Goal: Obtain resource: Obtain resource

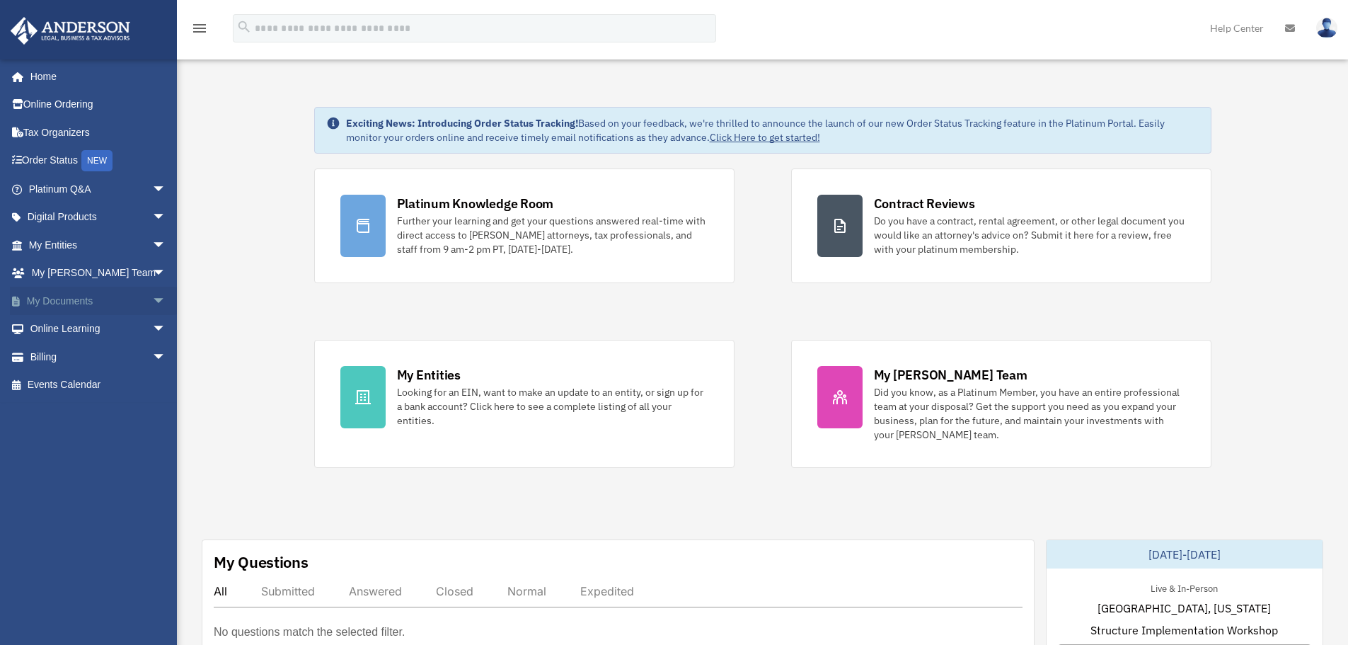
click at [86, 302] on link "My Documents arrow_drop_down" at bounding box center [99, 301] width 178 height 28
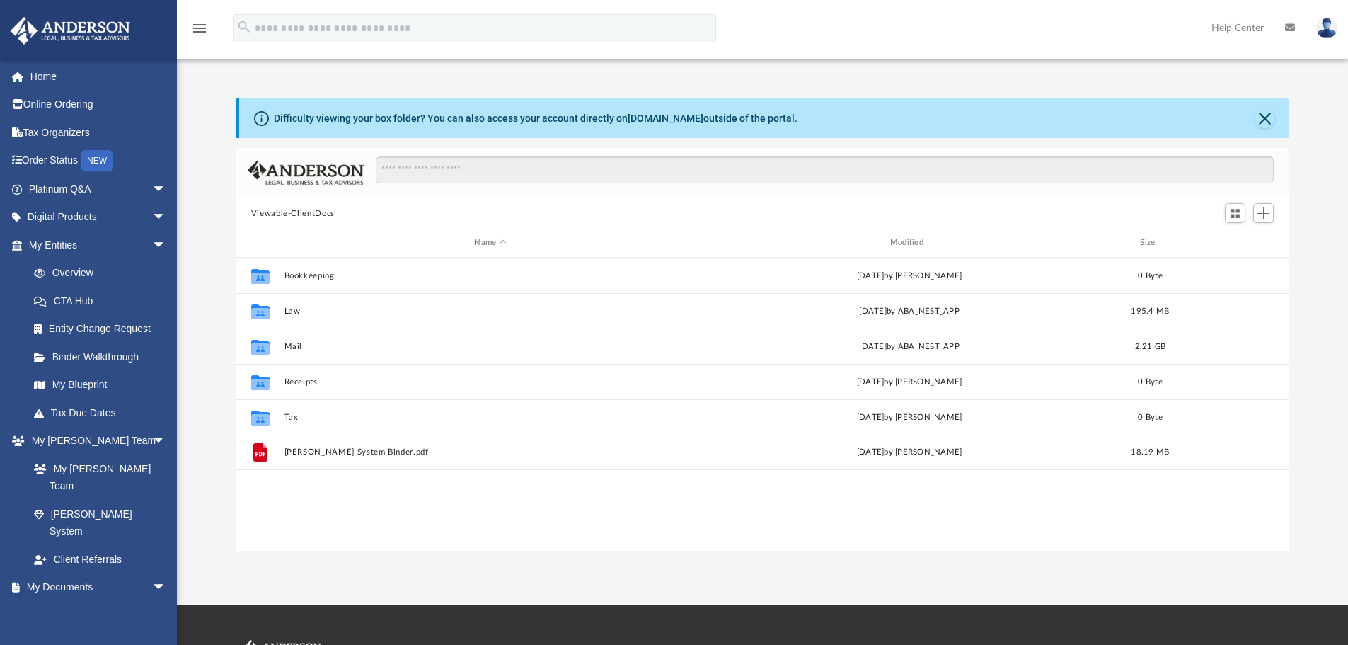
scroll to position [311, 1043]
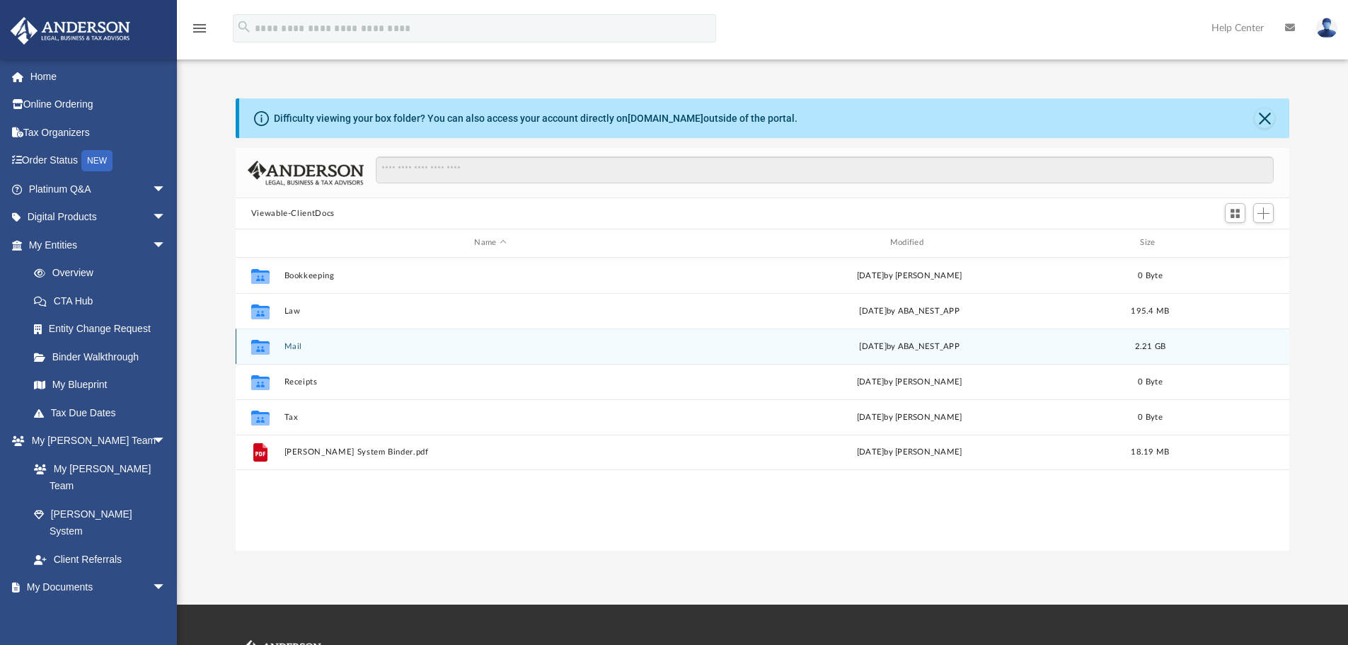
click at [307, 346] on button "Mail" at bounding box center [490, 346] width 413 height 9
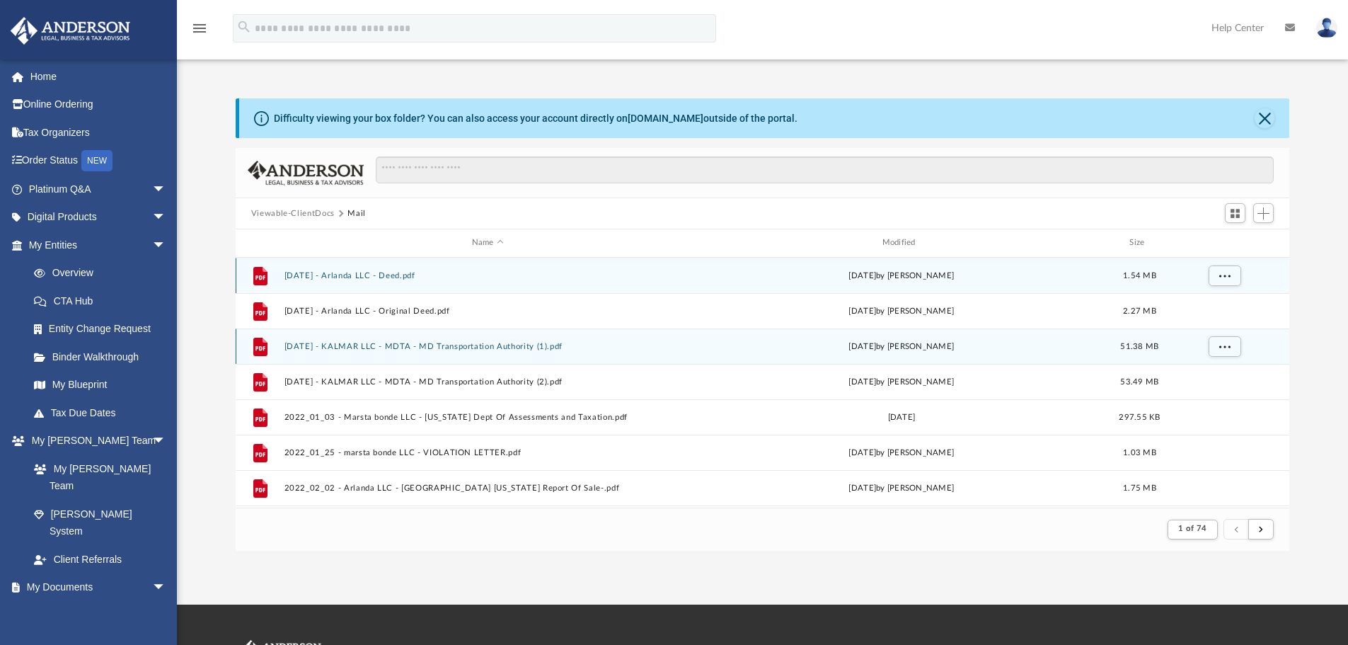
scroll to position [268, 1043]
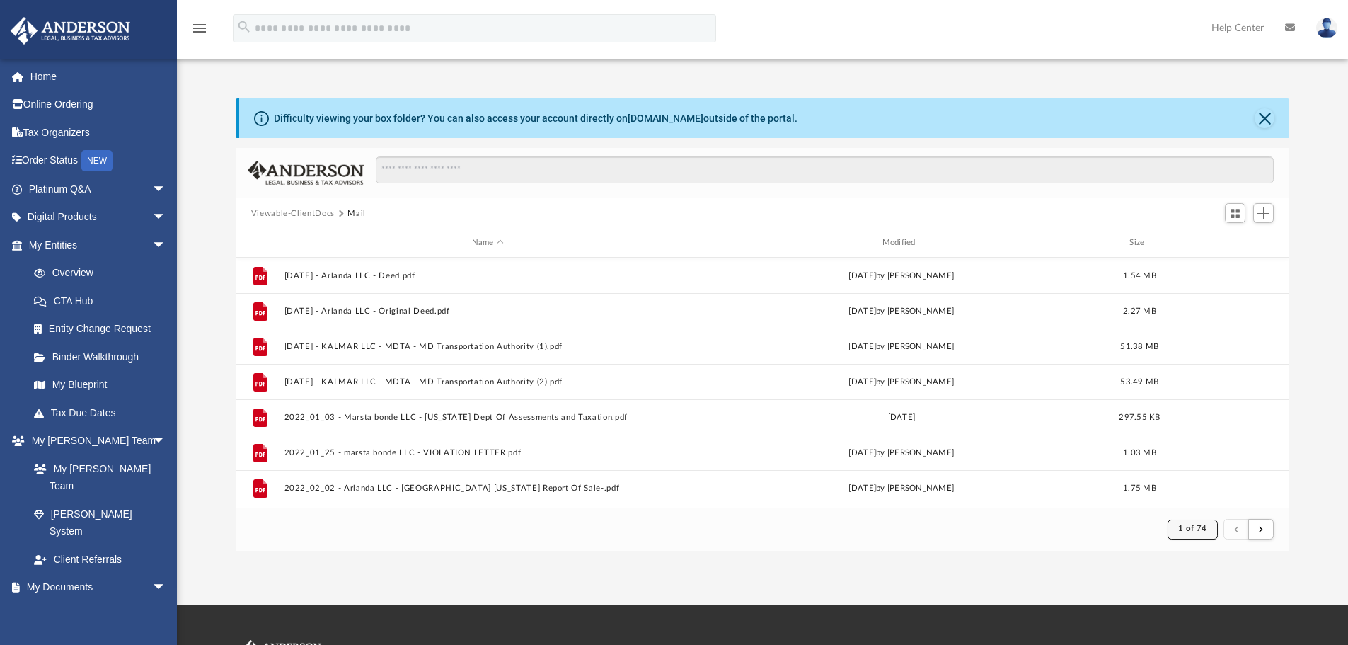
click at [1195, 528] on span "1 of 74" at bounding box center [1192, 528] width 29 height 8
click at [1200, 493] on li "74" at bounding box center [1205, 494] width 11 height 15
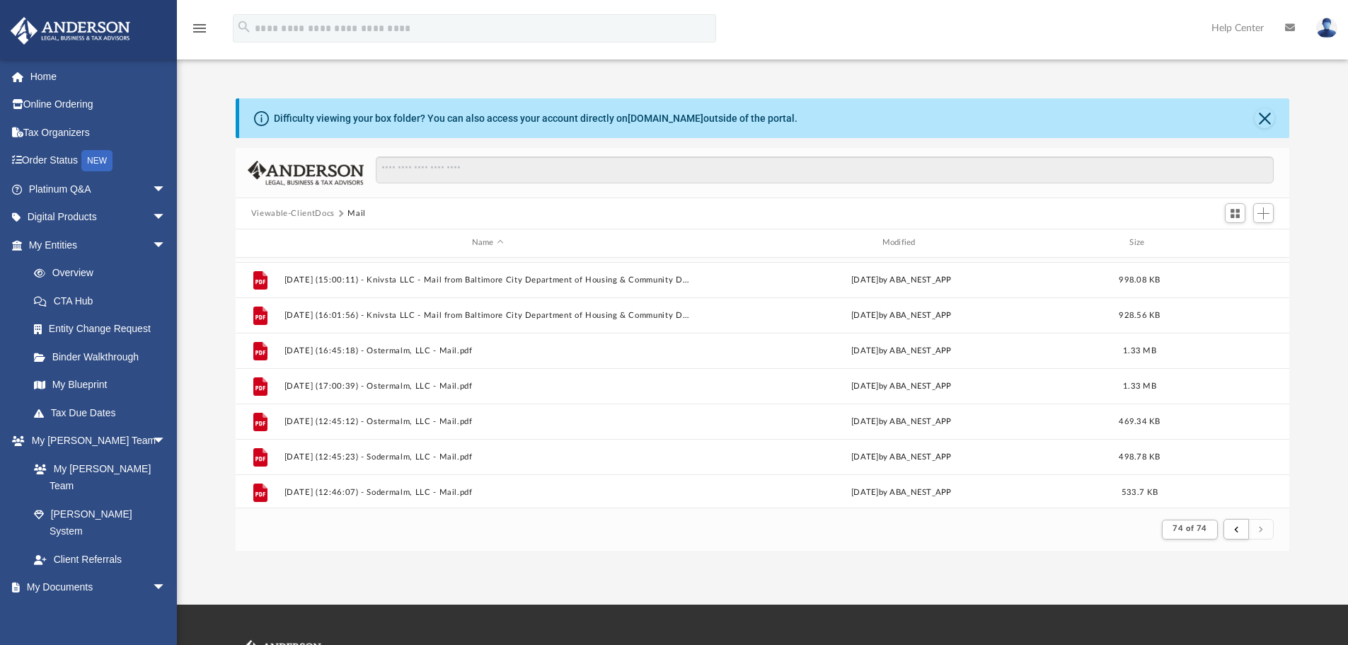
scroll to position [316, 0]
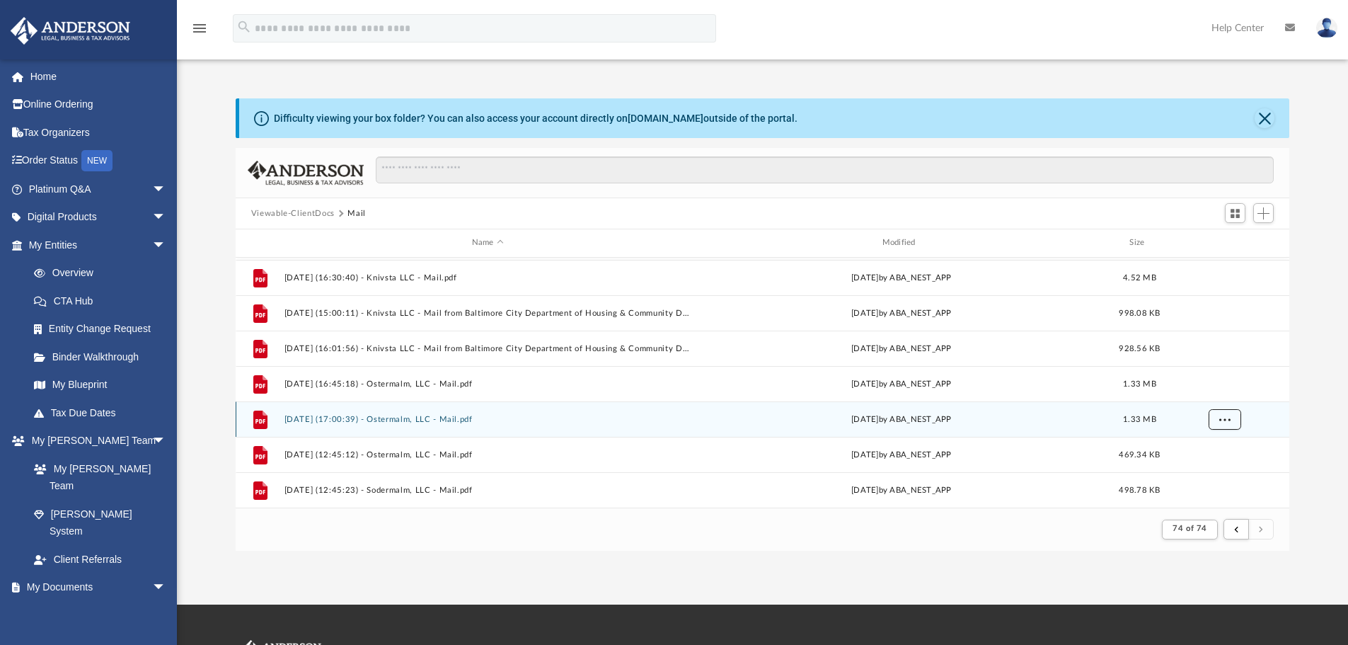
click at [1237, 421] on button "More options" at bounding box center [1224, 418] width 33 height 21
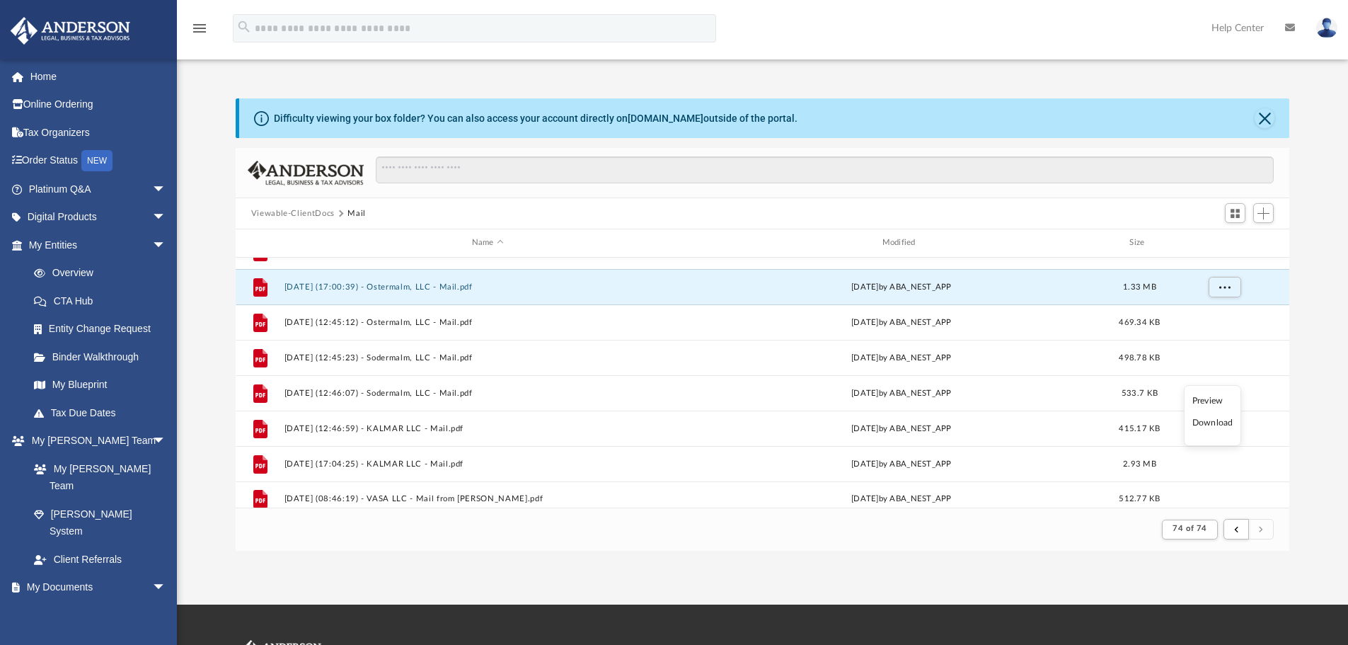
scroll to position [458, 0]
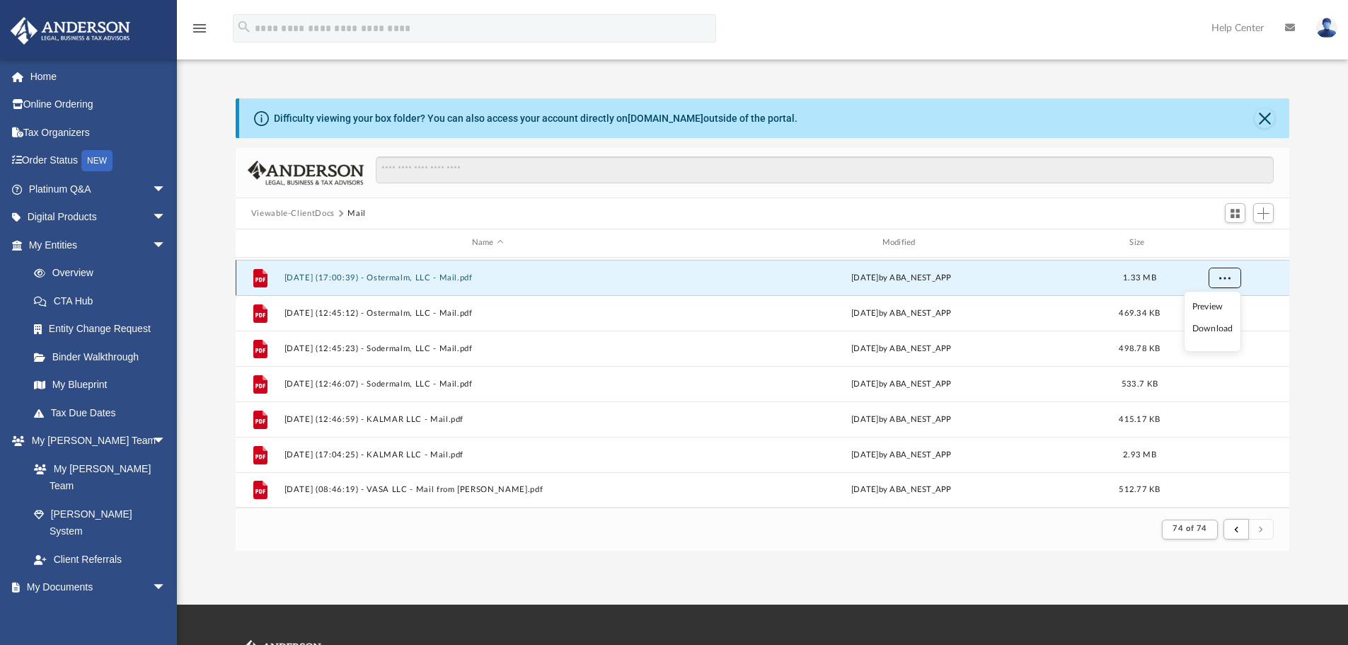
click at [1232, 274] on button "More options" at bounding box center [1224, 277] width 33 height 21
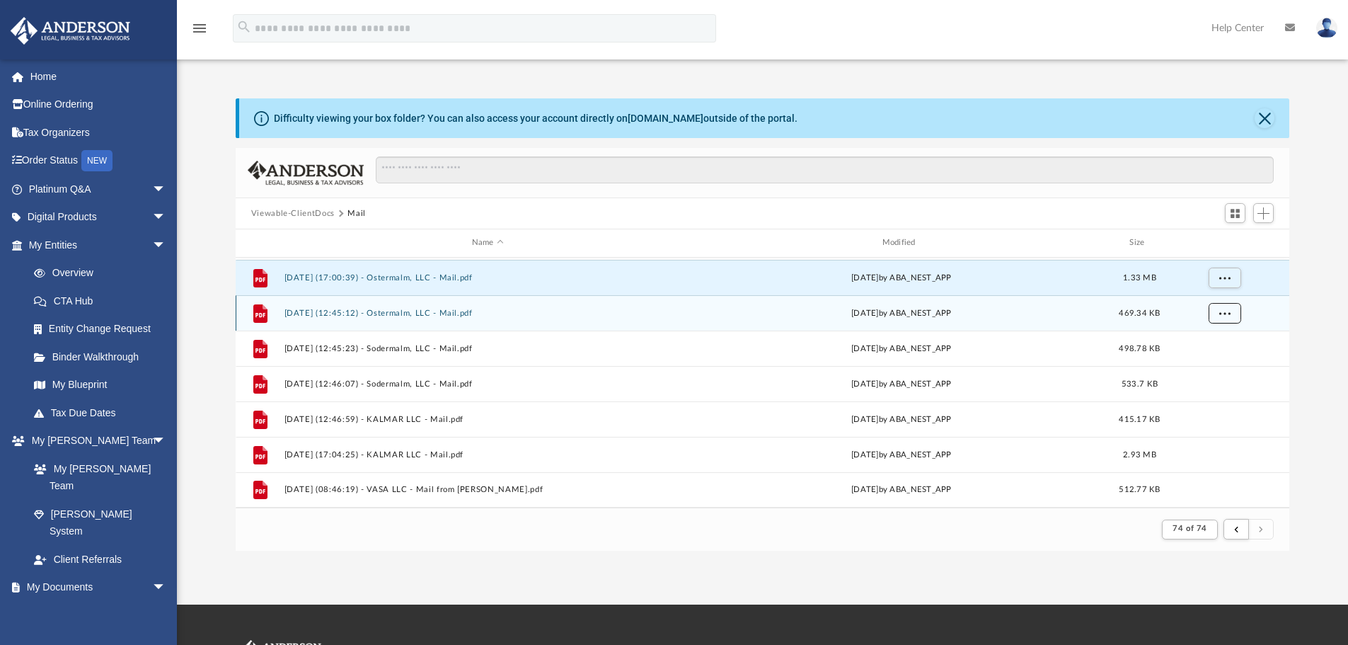
click at [1225, 316] on button "More options" at bounding box center [1224, 312] width 33 height 21
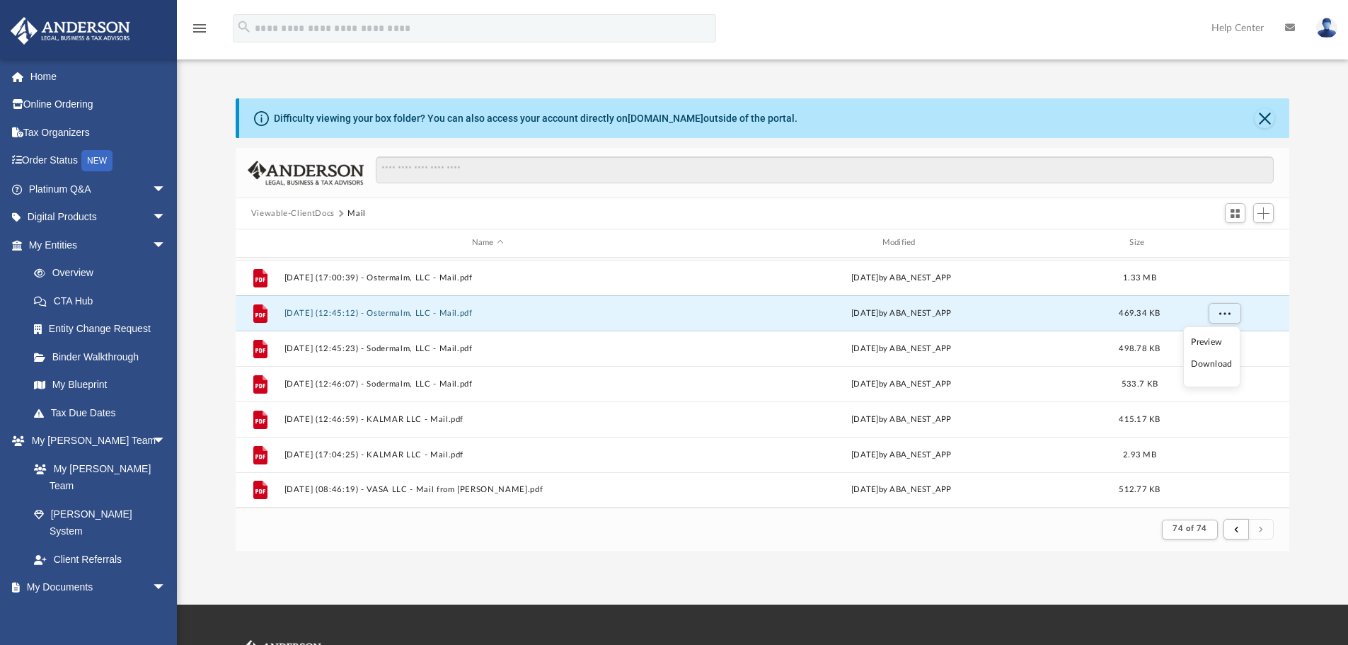
click at [1208, 339] on li "Preview" at bounding box center [1211, 342] width 41 height 15
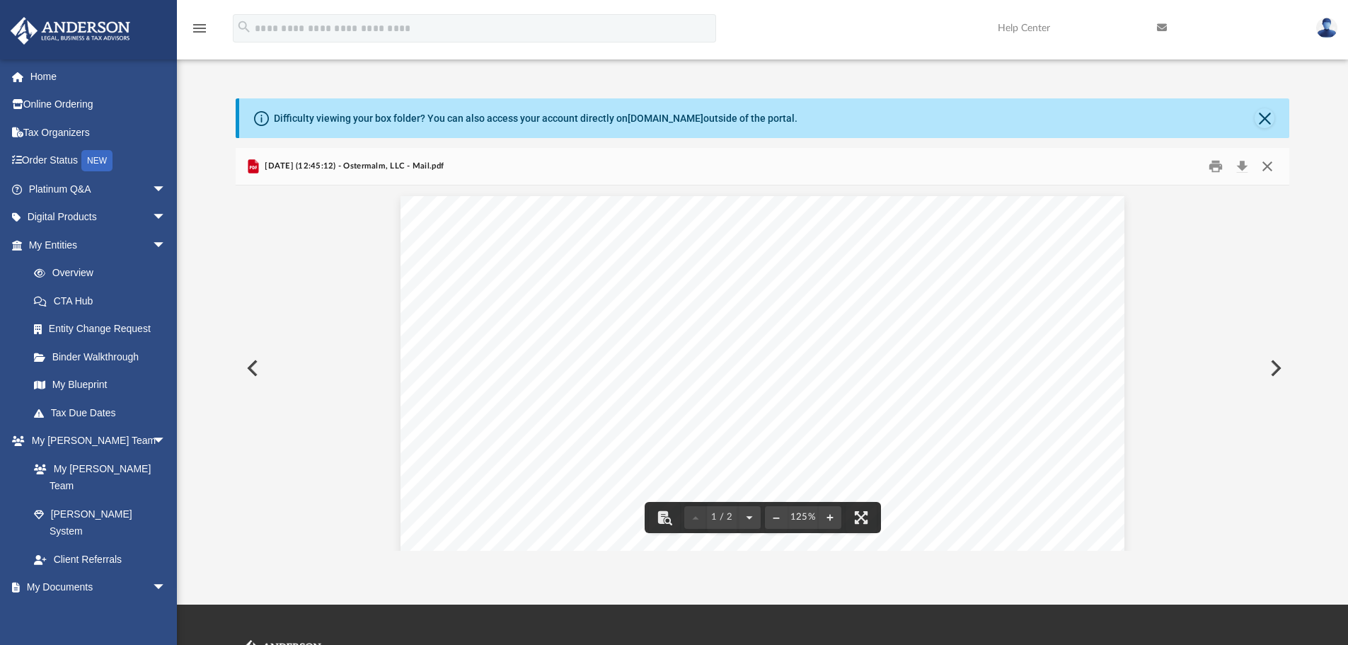
click at [1273, 163] on button "Close" at bounding box center [1267, 167] width 25 height 22
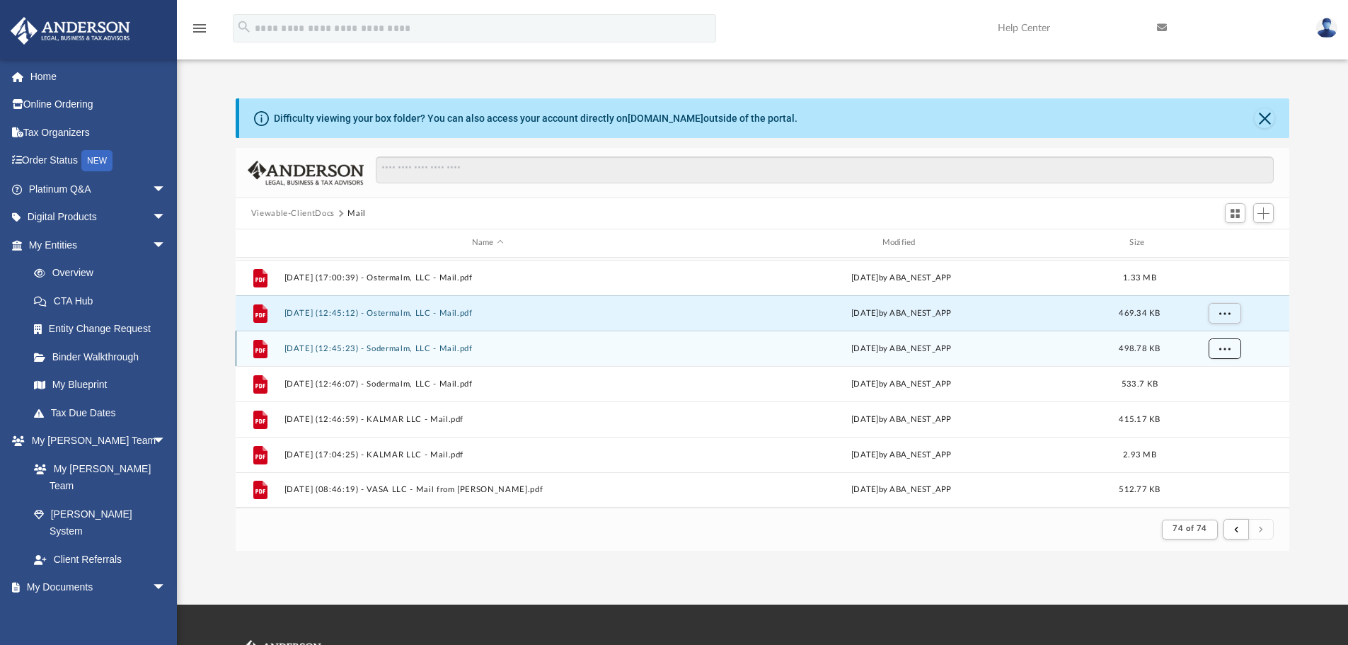
click at [1222, 347] on span "More options" at bounding box center [1224, 348] width 11 height 8
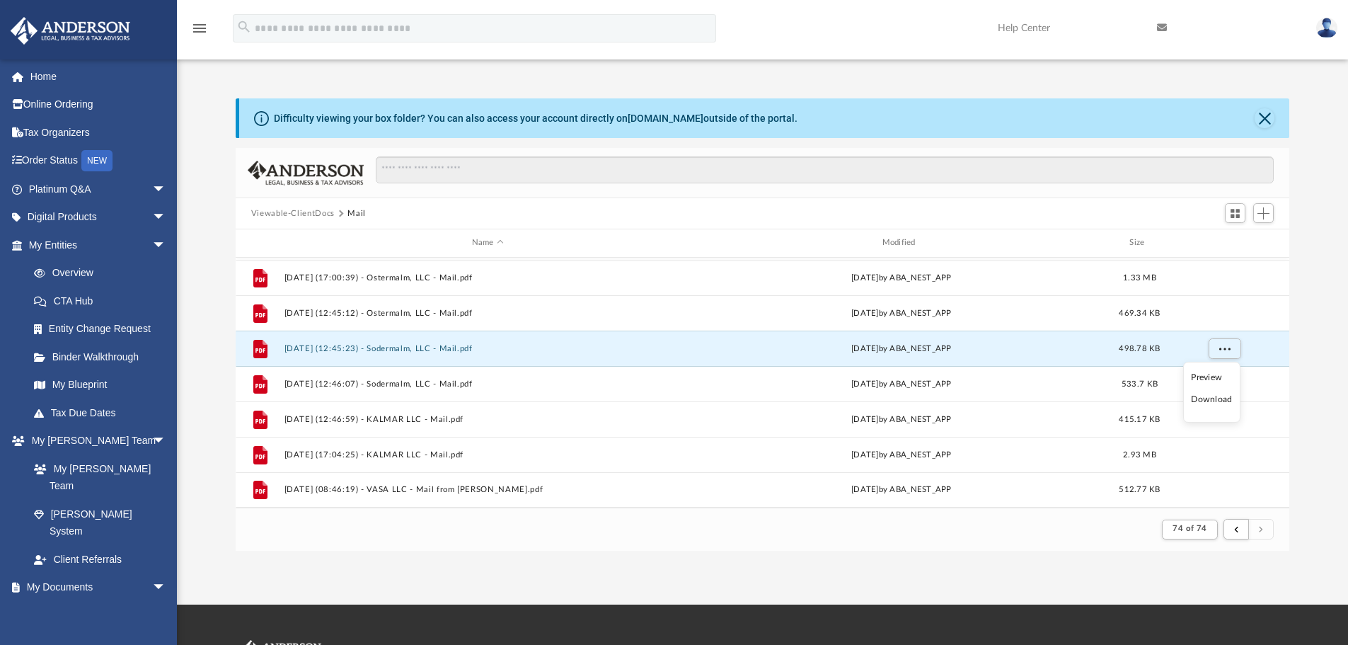
click at [1212, 374] on li "Preview" at bounding box center [1211, 377] width 41 height 15
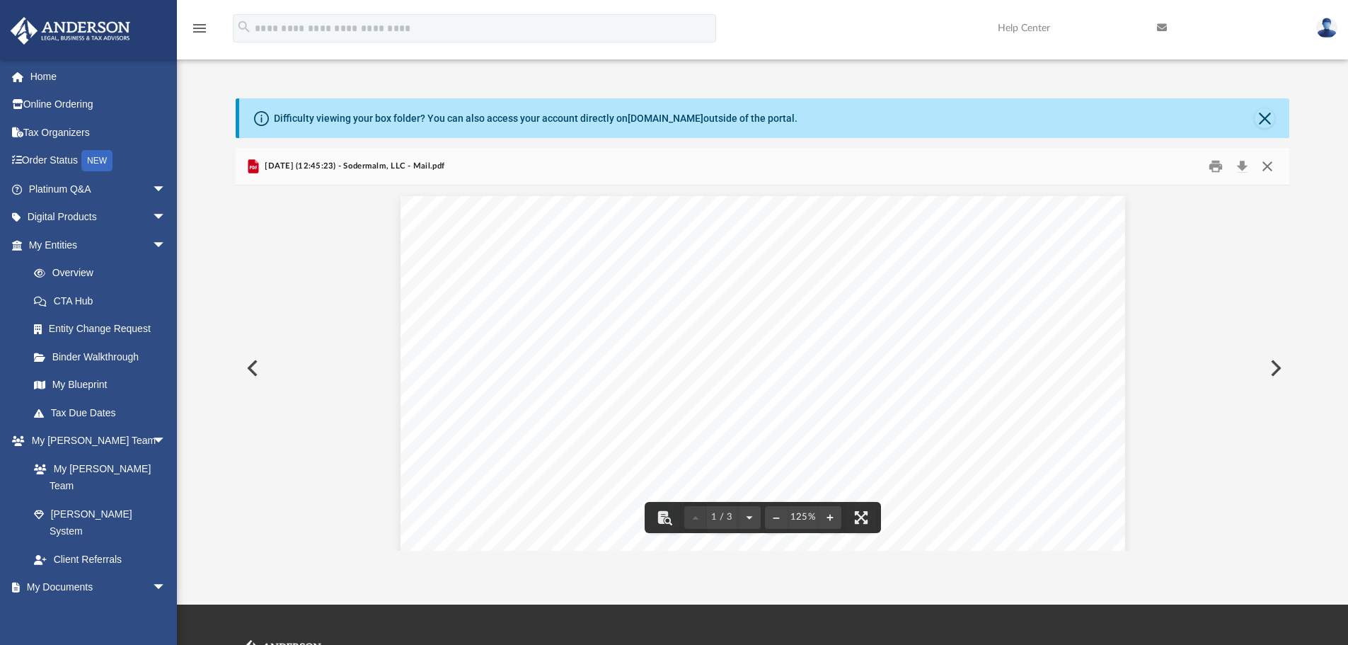
click at [1271, 164] on button "Close" at bounding box center [1267, 167] width 25 height 22
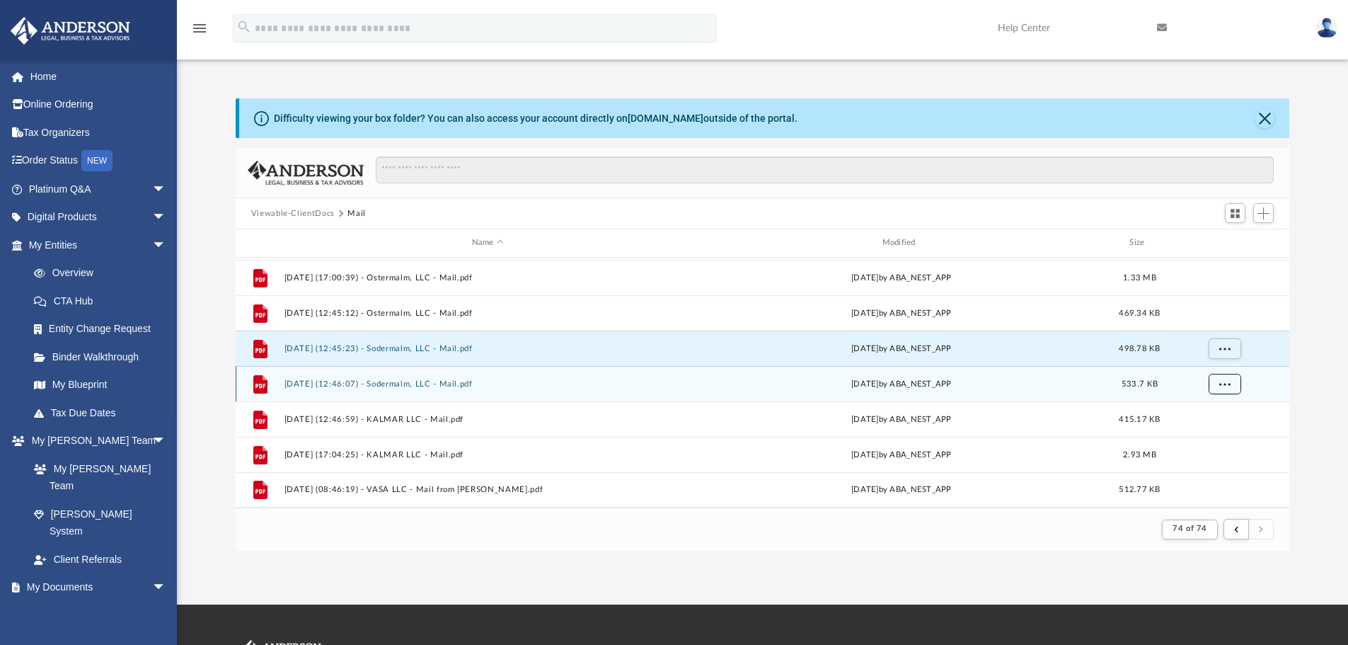
click at [1223, 384] on span "More options" at bounding box center [1224, 383] width 11 height 8
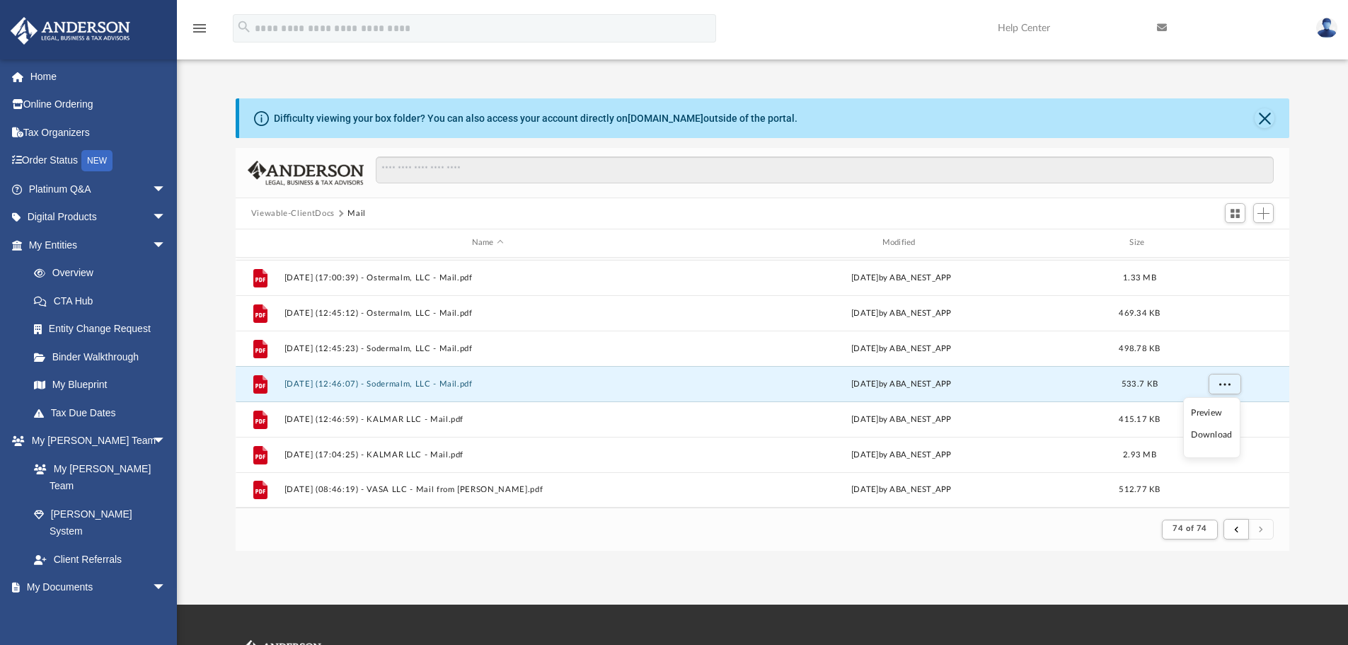
click at [1208, 414] on li "Preview" at bounding box center [1211, 413] width 41 height 15
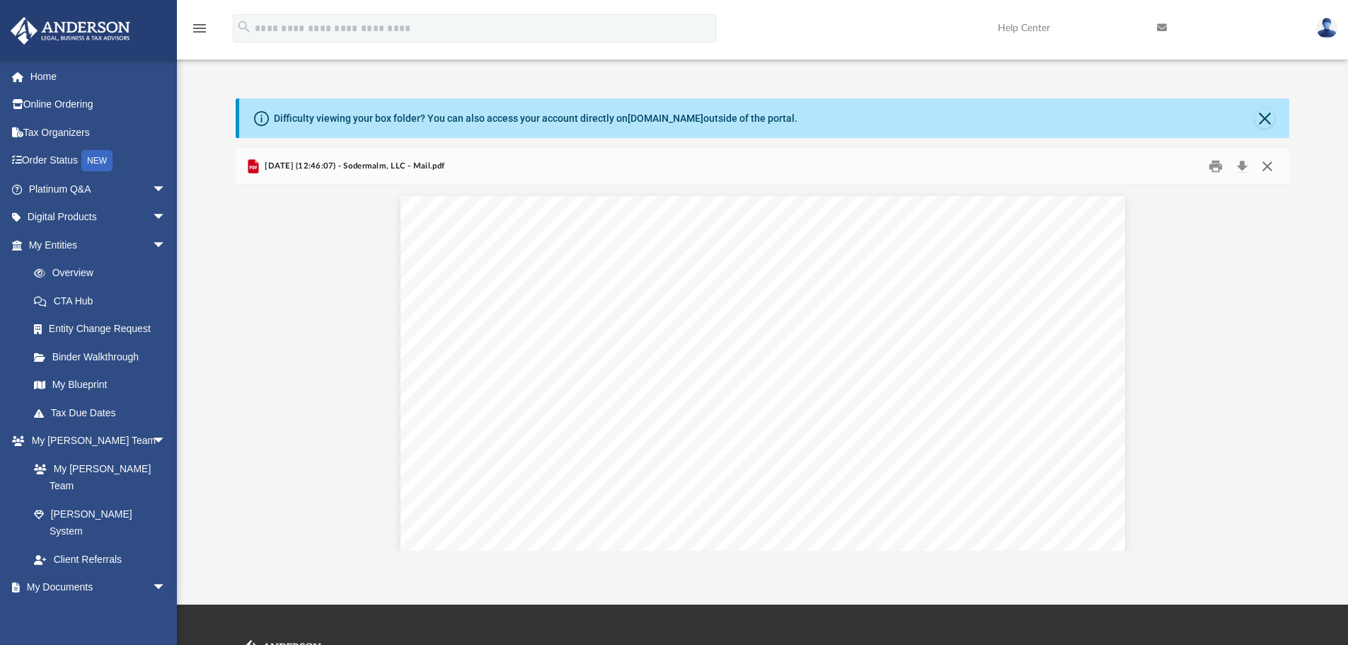
click at [1270, 166] on button "Close" at bounding box center [1267, 167] width 25 height 22
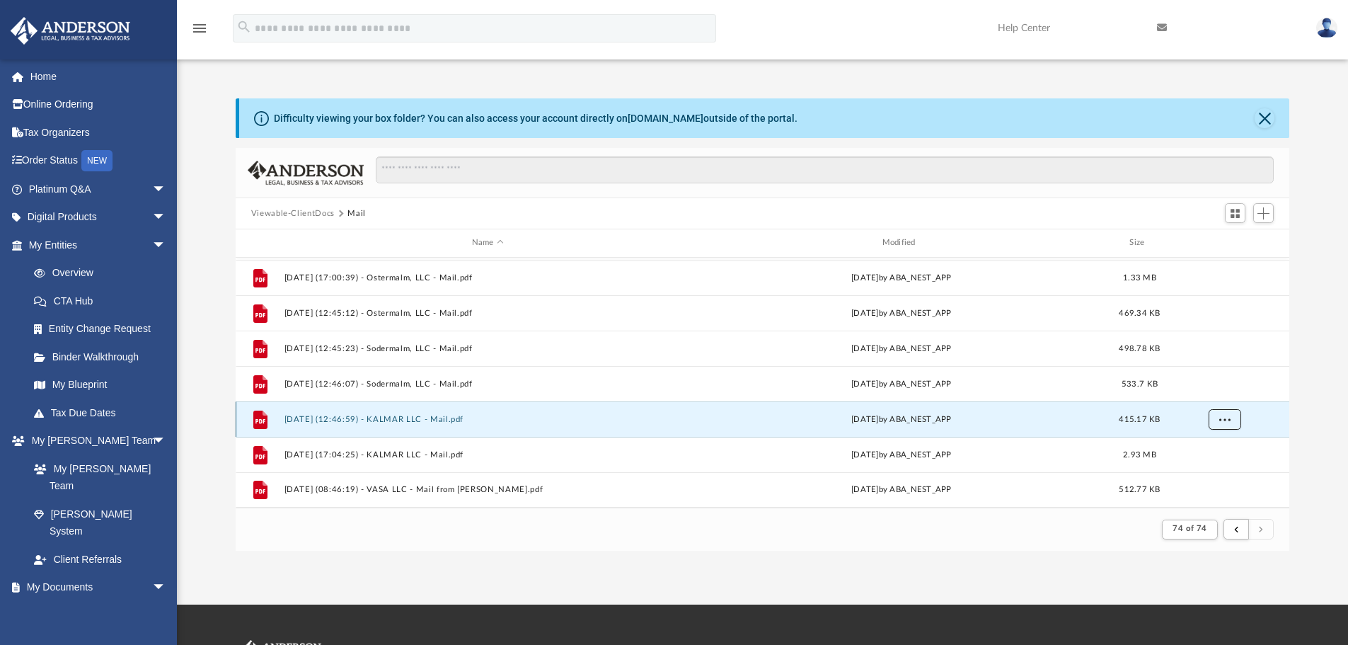
click at [1221, 418] on span "More options" at bounding box center [1224, 419] width 11 height 8
click at [1202, 448] on li "Preview" at bounding box center [1211, 448] width 41 height 15
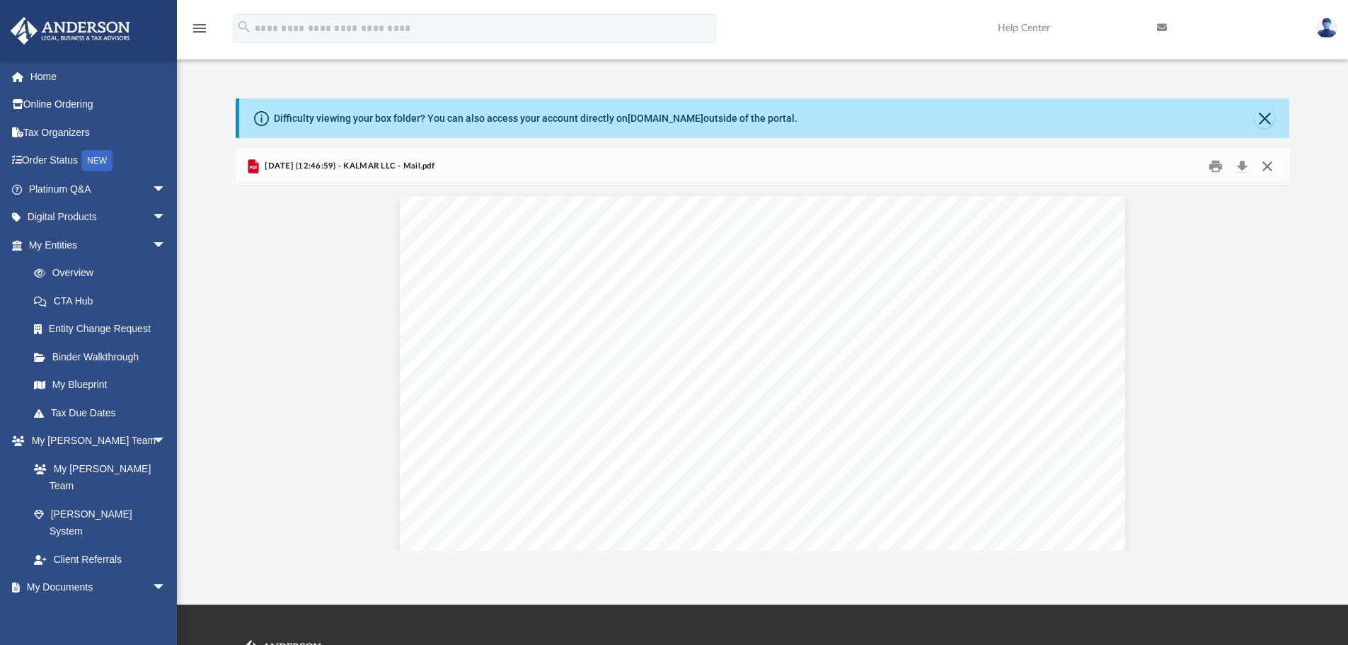
click at [1269, 167] on button "Close" at bounding box center [1267, 167] width 25 height 22
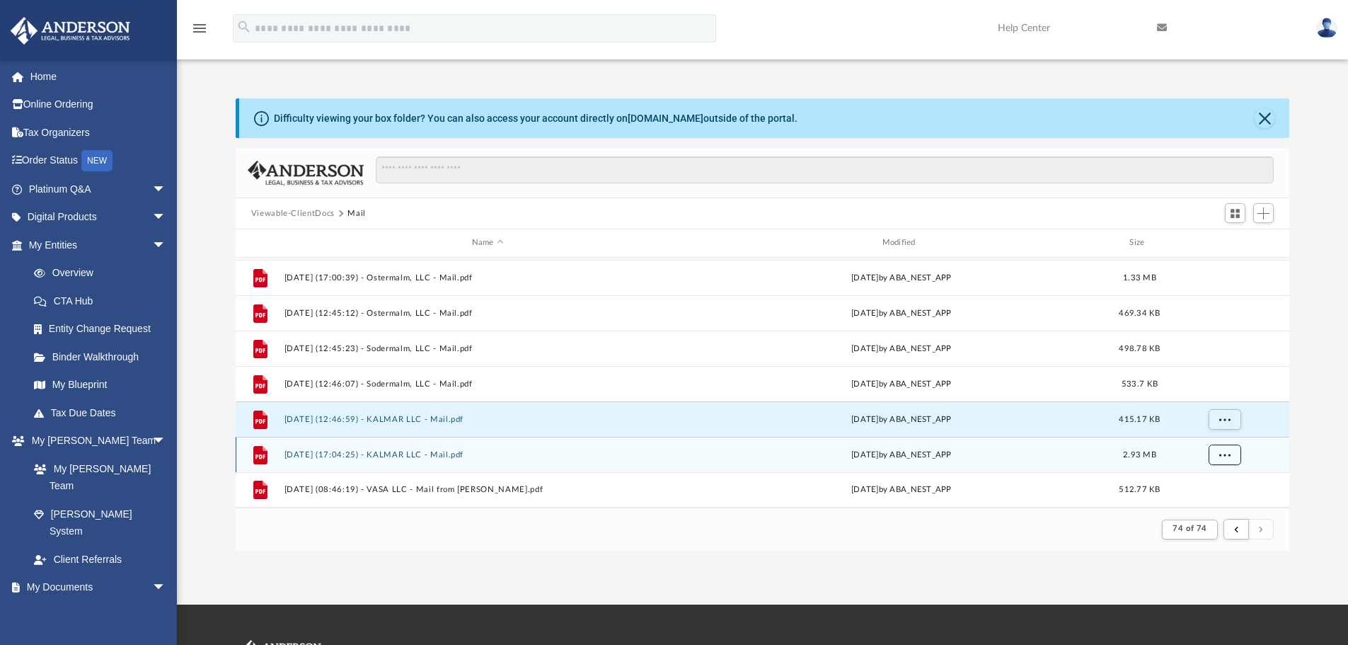
click at [1224, 452] on span "More options" at bounding box center [1224, 454] width 11 height 8
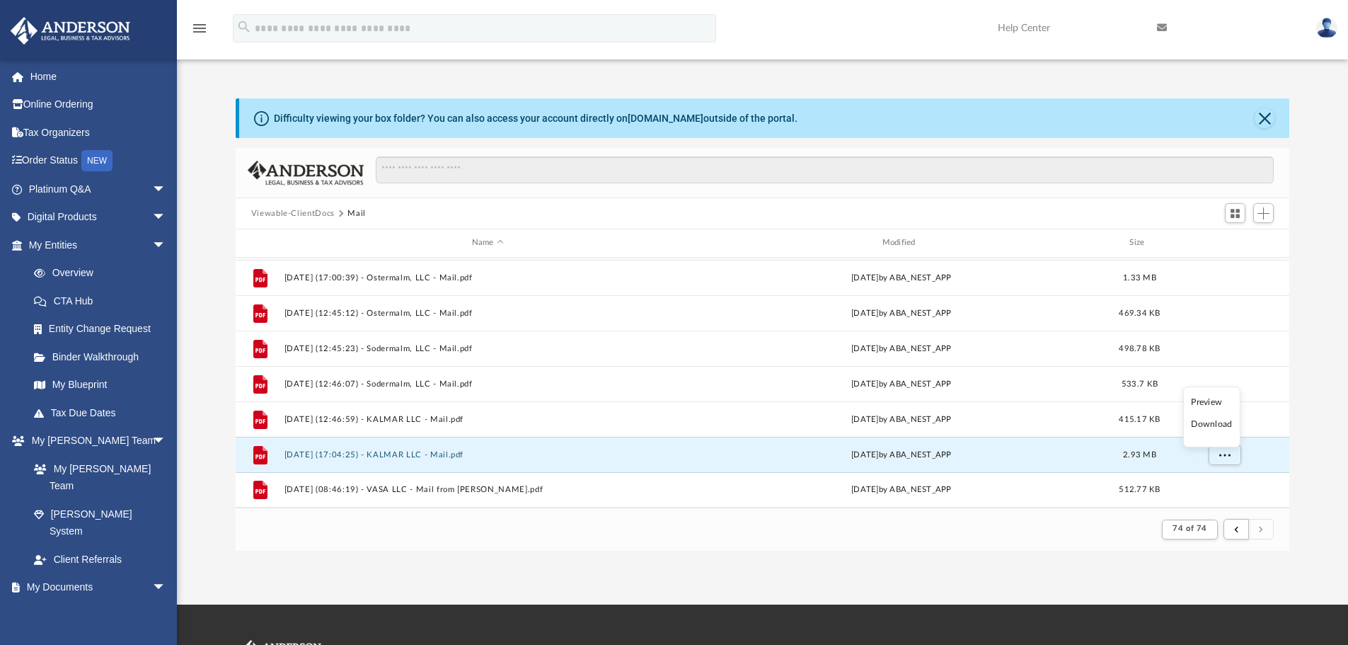
click at [1212, 401] on li "Preview" at bounding box center [1211, 402] width 41 height 15
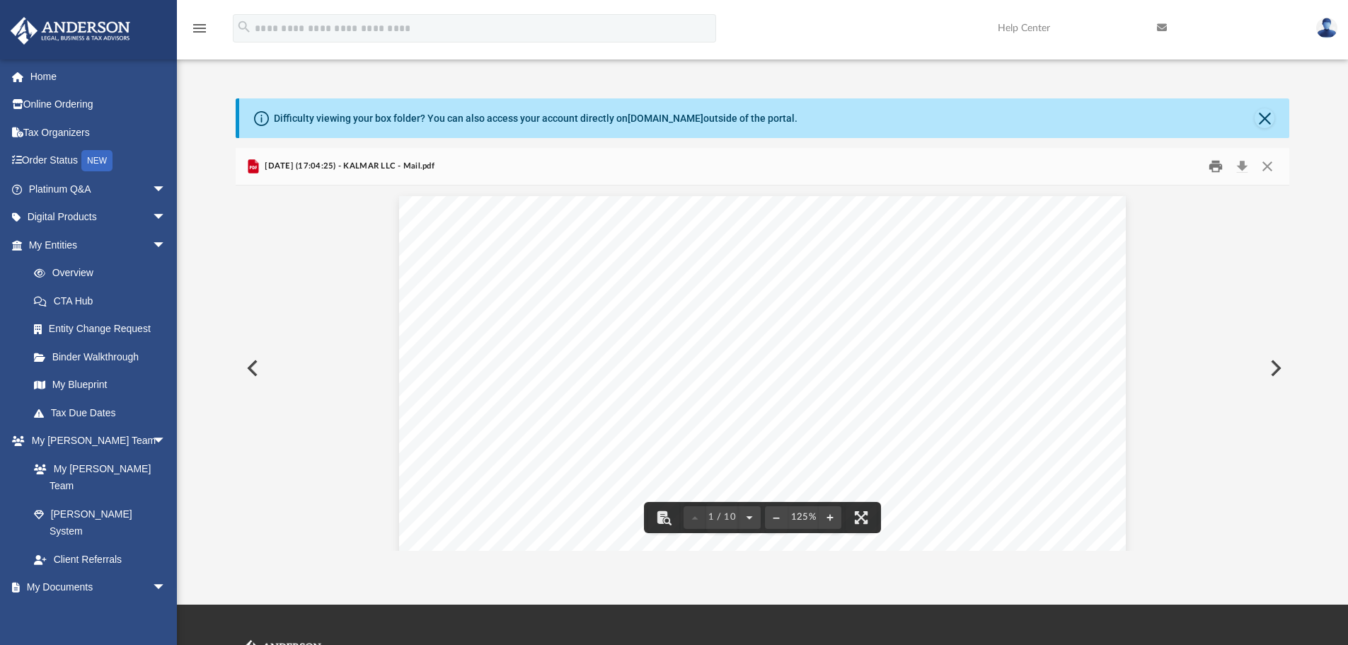
click at [1217, 167] on button "Print" at bounding box center [1216, 167] width 28 height 22
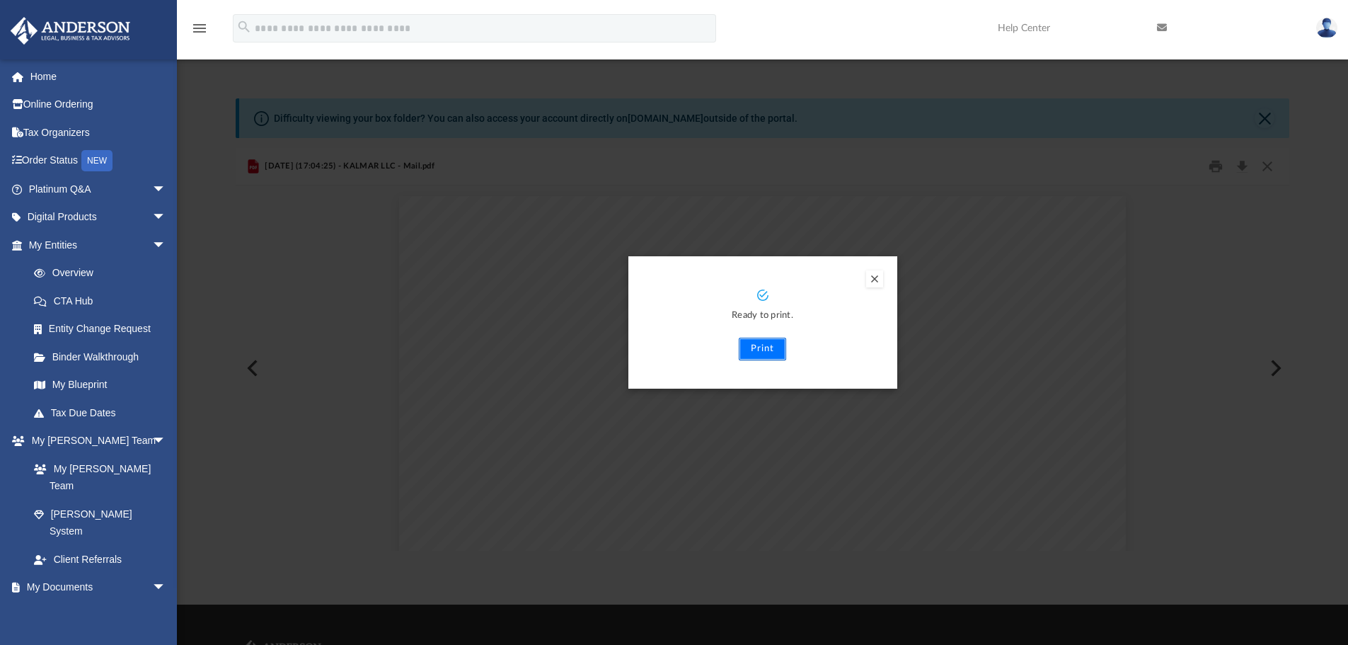
click at [755, 350] on button "Print" at bounding box center [762, 349] width 47 height 23
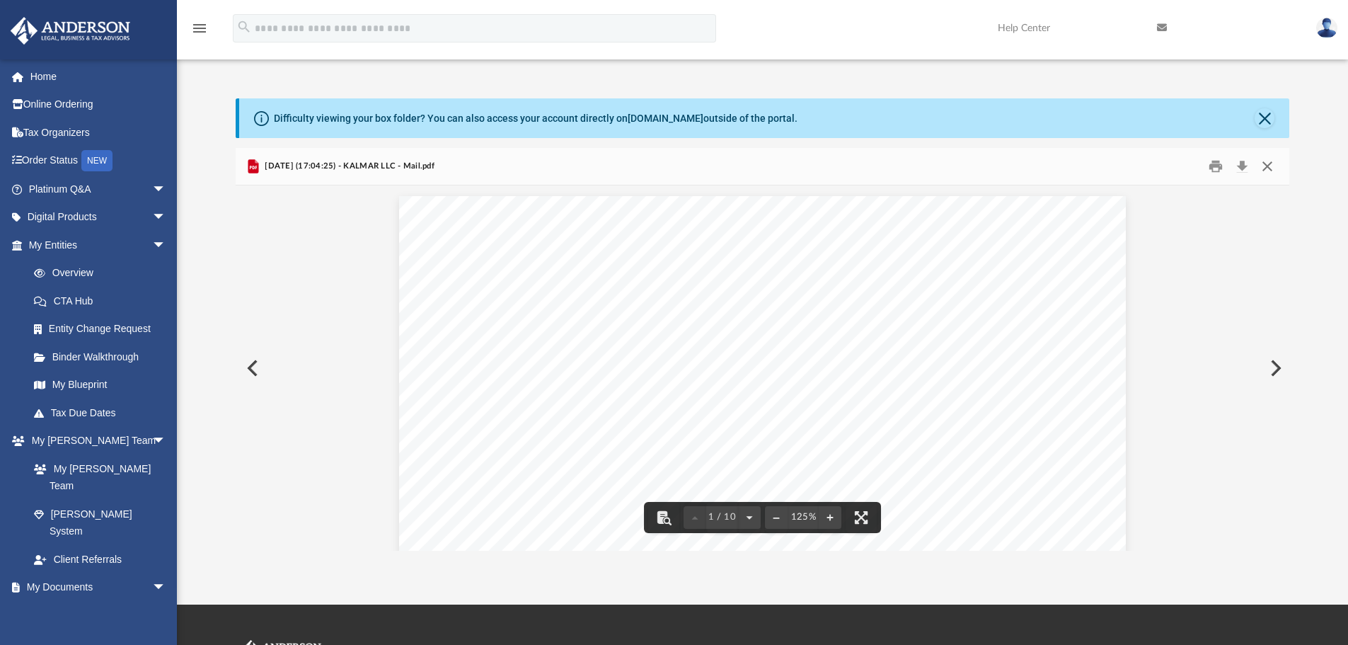
click at [1268, 170] on button "Close" at bounding box center [1267, 167] width 25 height 22
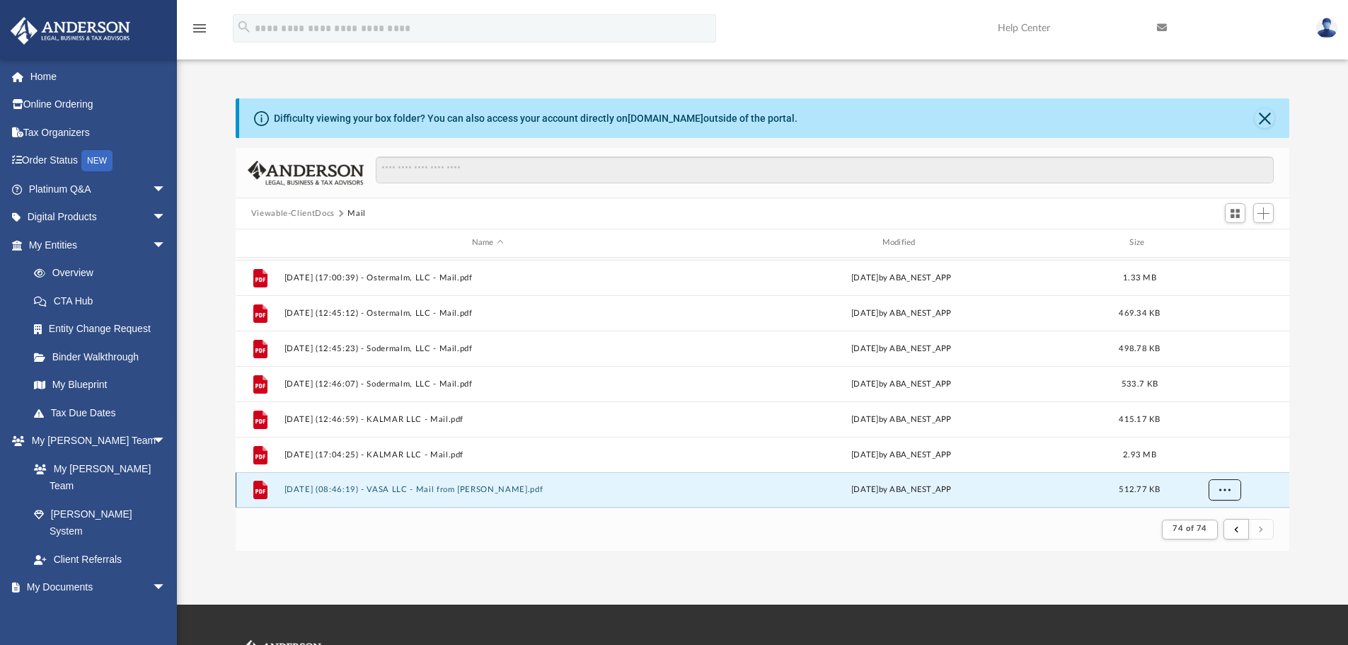
click at [1233, 490] on button "More options" at bounding box center [1224, 489] width 33 height 21
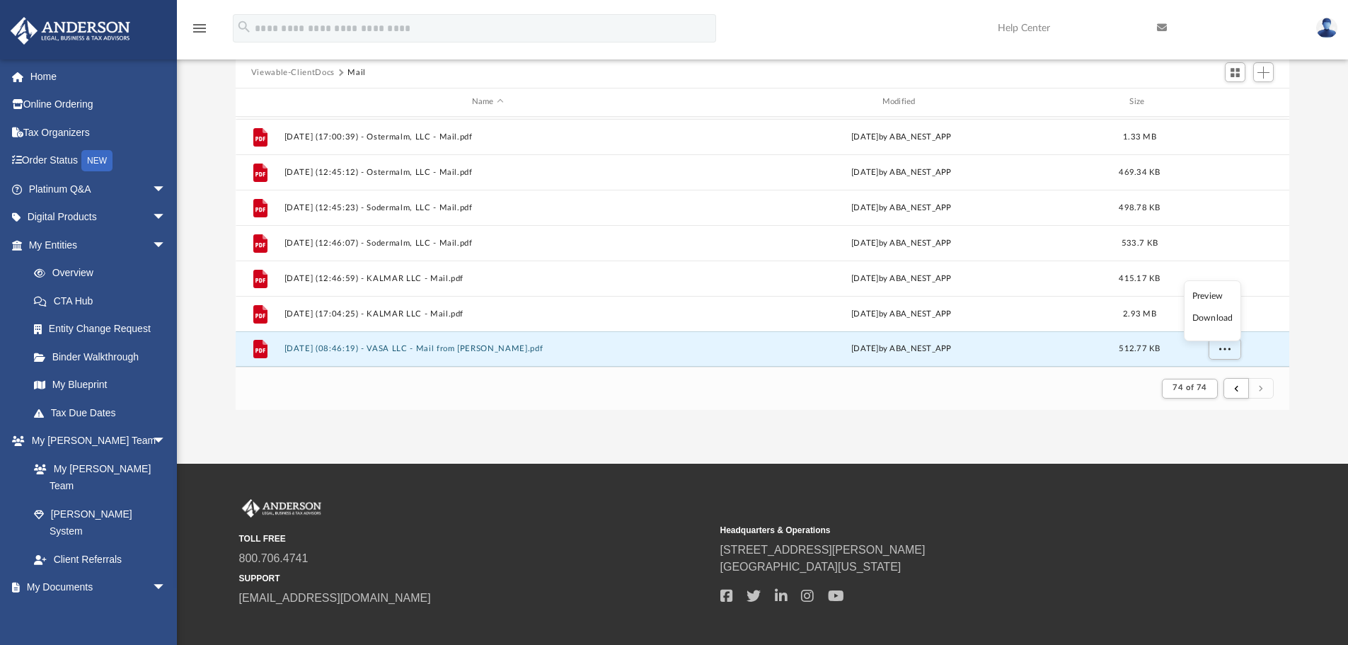
scroll to position [142, 0]
click at [345, 348] on button "[DATE] (08:46:19) - VASA LLC - Mail from [PERSON_NAME].pdf" at bounding box center [488, 347] width 408 height 9
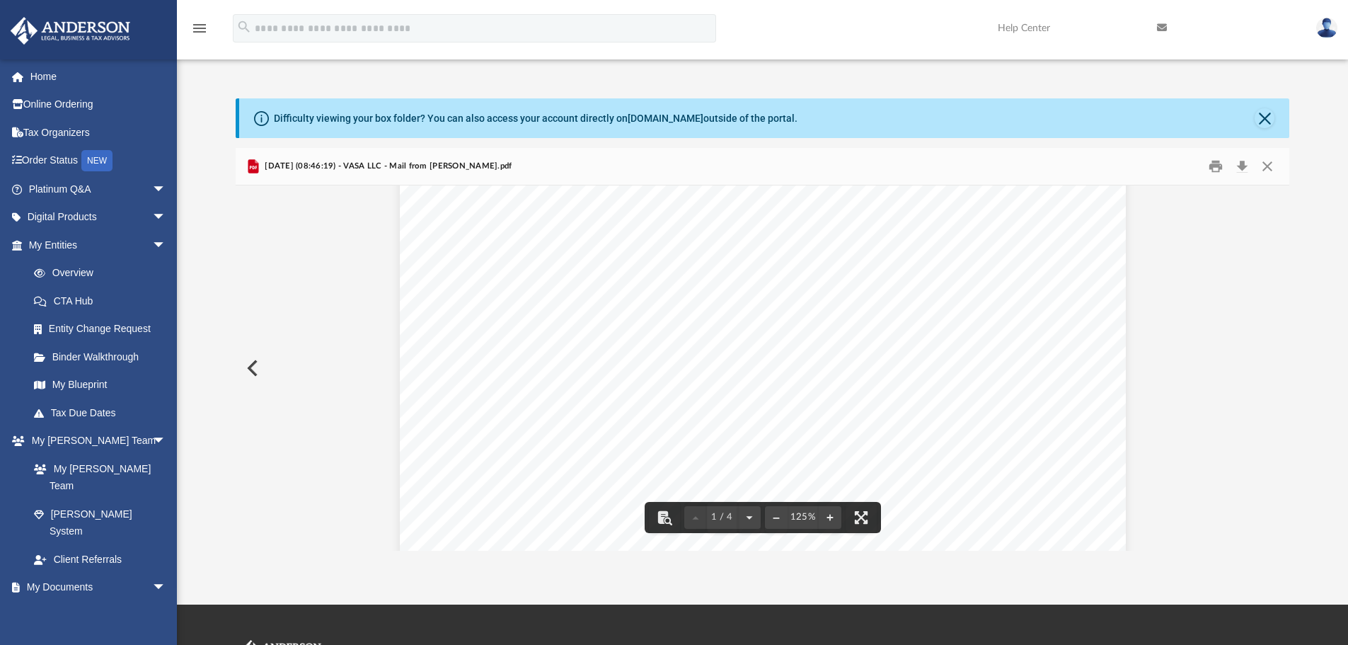
scroll to position [354, 0]
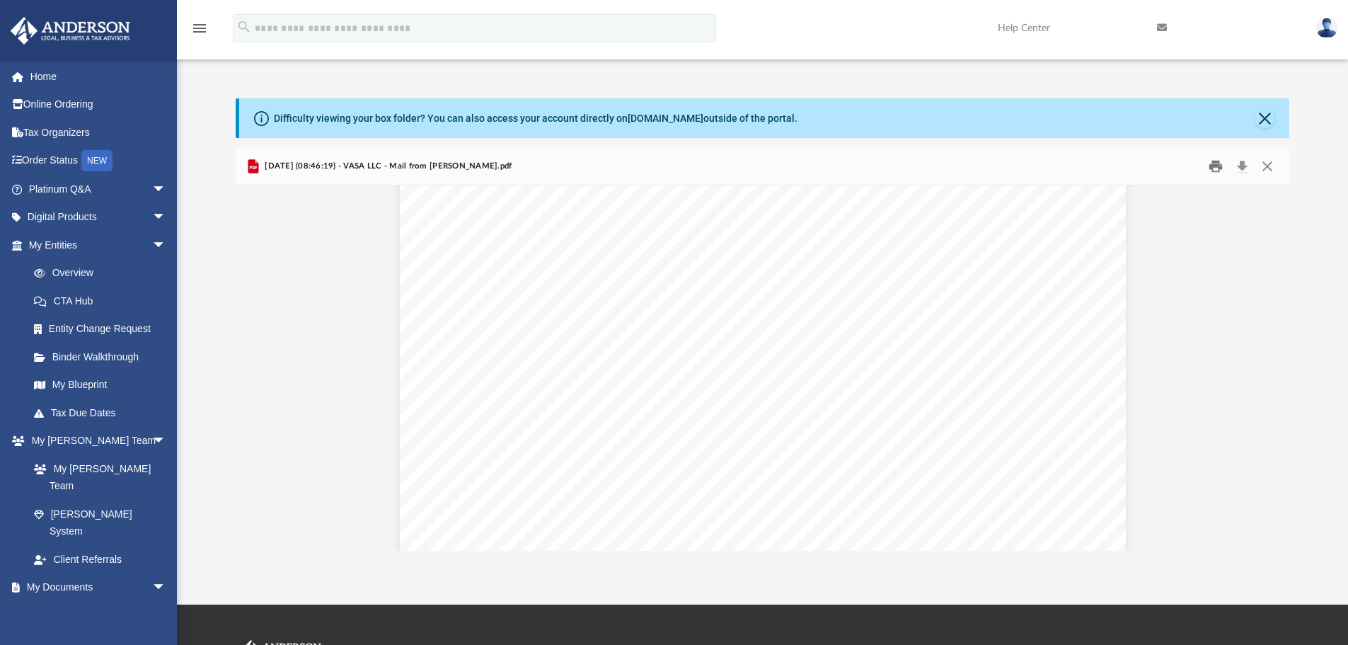
click at [1218, 166] on button "Print" at bounding box center [1216, 167] width 28 height 22
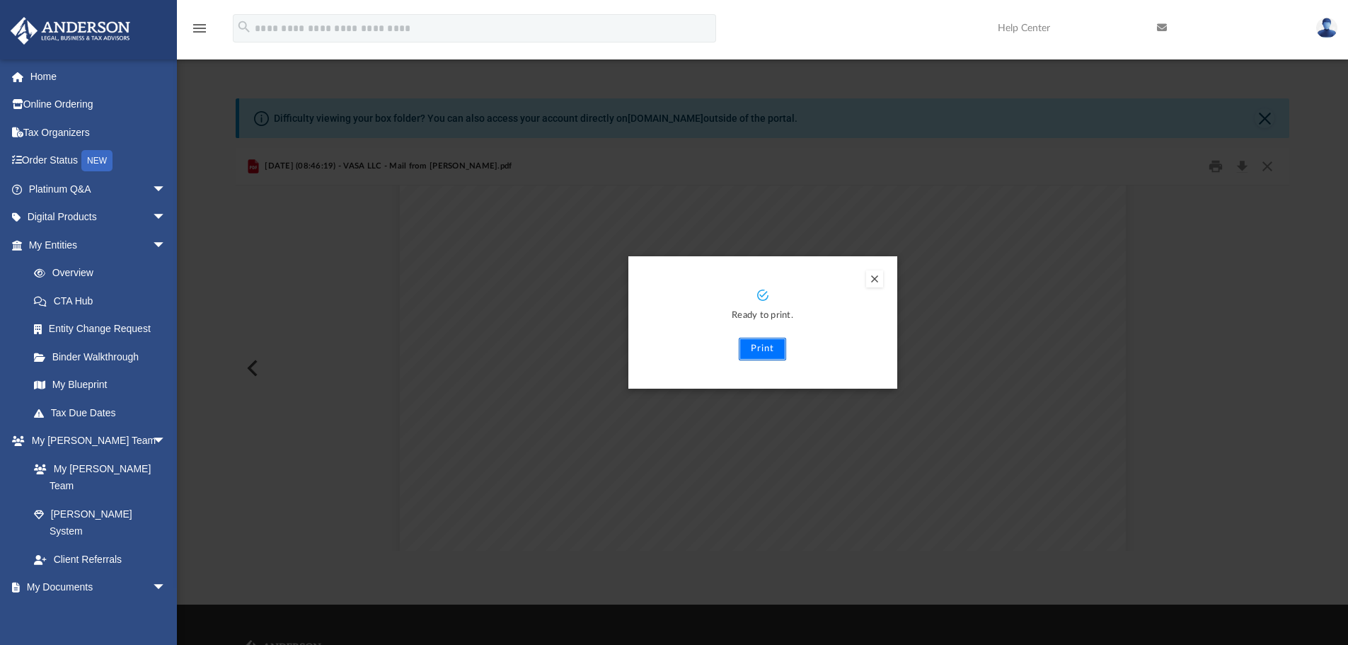
click at [764, 352] on button "Print" at bounding box center [762, 349] width 47 height 23
